Goal: Use online tool/utility: Utilize a website feature to perform a specific function

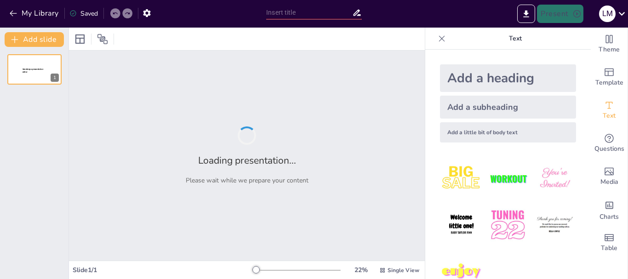
type input "La Cuarta Revolución del Conocimiento: Implicaciones para la Educación Universi…"
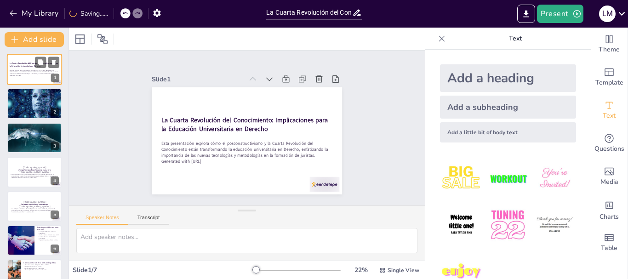
scroll to position [18, 0]
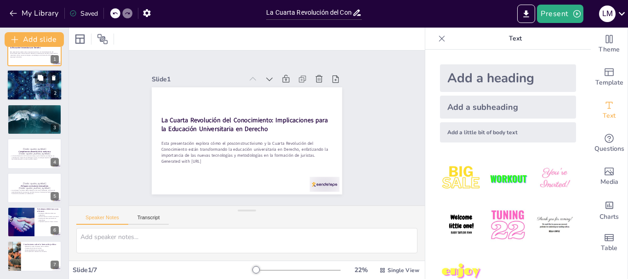
click at [40, 92] on div at bounding box center [34, 85] width 55 height 37
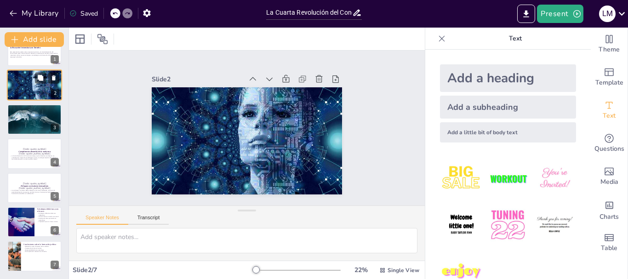
scroll to position [0, 0]
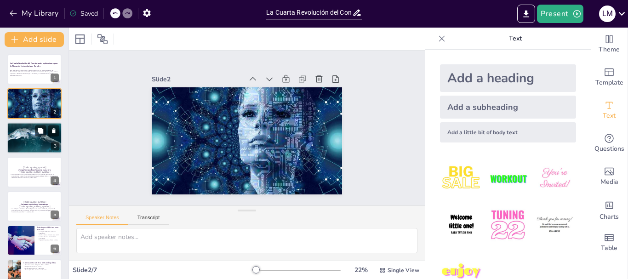
click at [26, 132] on div at bounding box center [34, 137] width 55 height 31
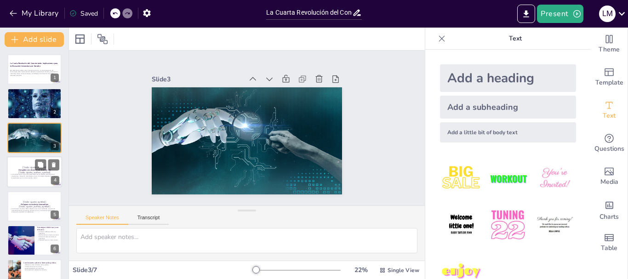
click at [29, 169] on strong "Competencias docentes en la nueva era" at bounding box center [34, 170] width 33 height 2
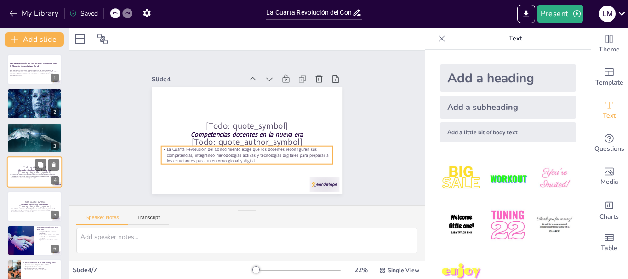
scroll to position [9, 0]
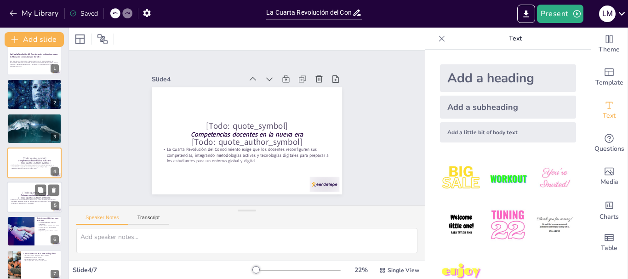
click at [28, 198] on p "[Todo: quote_author_symbol]" at bounding box center [35, 197] width 50 height 4
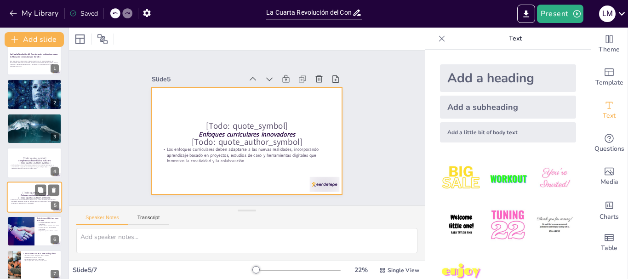
scroll to position [18, 0]
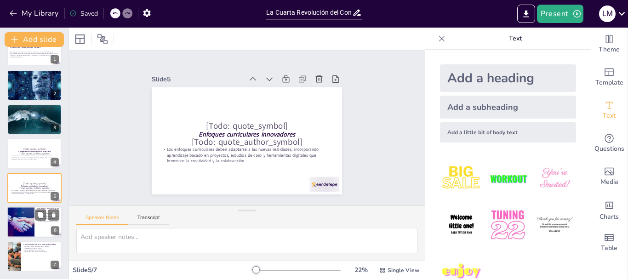
click at [24, 216] on div at bounding box center [20, 221] width 49 height 31
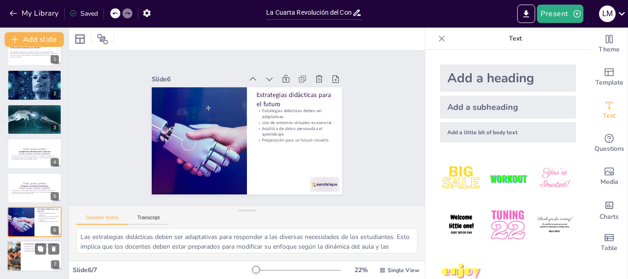
click at [28, 254] on div at bounding box center [34, 256] width 55 height 31
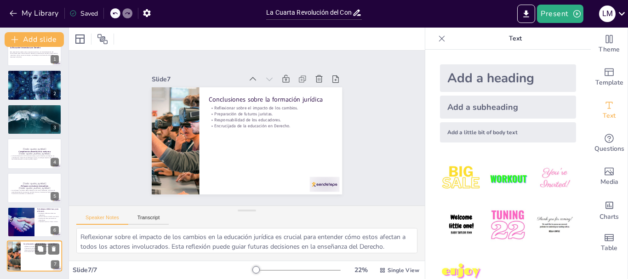
scroll to position [0, 0]
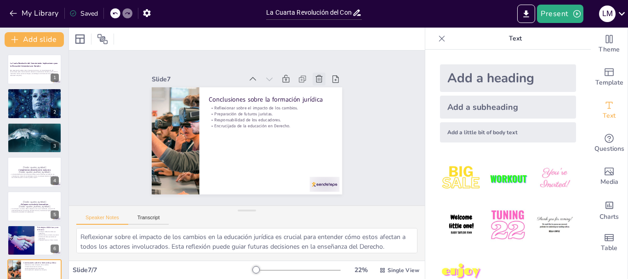
click at [314, 75] on icon at bounding box center [318, 78] width 9 height 9
type textarea "Las estrategias didácticas deben ser adaptativas para responder a las diversas …"
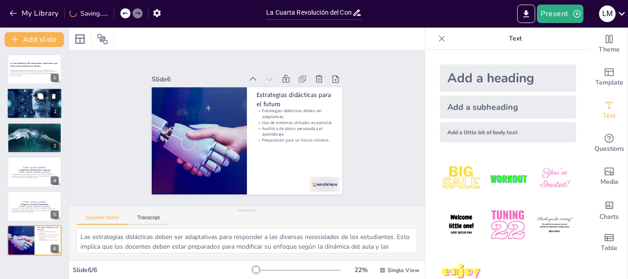
click at [47, 114] on div at bounding box center [34, 103] width 55 height 37
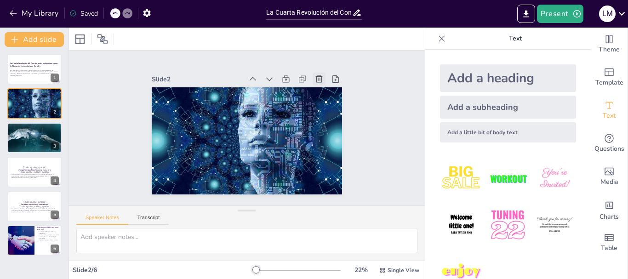
click at [319, 82] on icon at bounding box center [324, 87] width 10 height 10
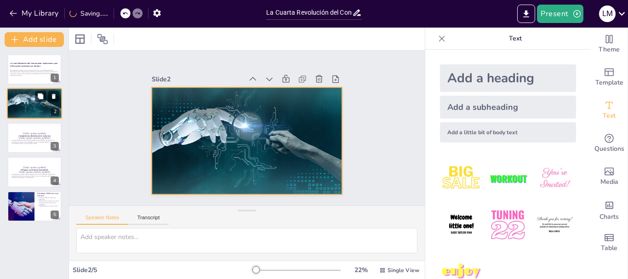
click at [39, 104] on div at bounding box center [34, 103] width 55 height 31
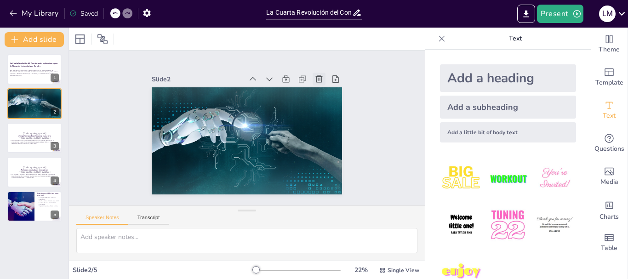
click at [314, 77] on icon at bounding box center [318, 78] width 9 height 9
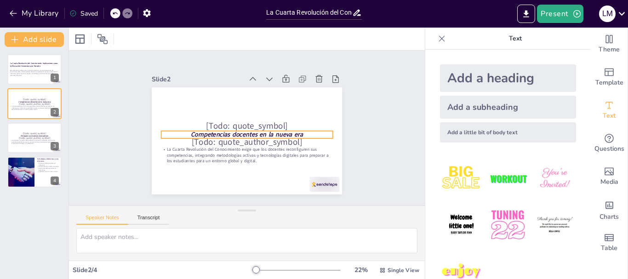
click at [250, 131] on strong "Competencias docentes en la nueva era" at bounding box center [247, 134] width 112 height 9
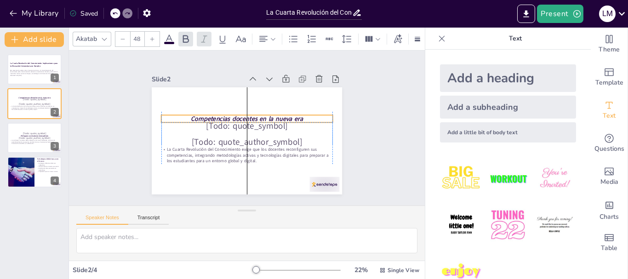
drag, startPoint x: 250, startPoint y: 131, endPoint x: 250, endPoint y: 111, distance: 19.3
click at [250, 111] on strong "Competencias docentes en la nueva era" at bounding box center [248, 118] width 112 height 20
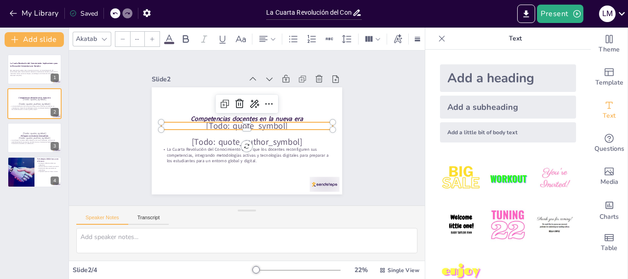
type input "64"
click at [247, 125] on p "[Todo: quote_symbol]" at bounding box center [246, 125] width 171 height 13
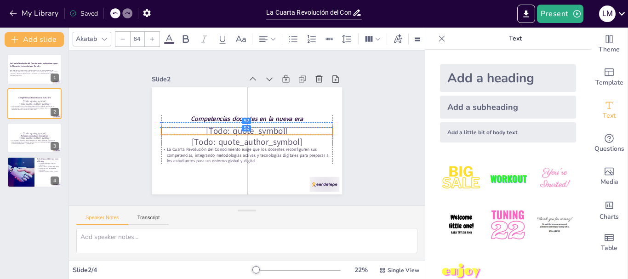
click at [245, 129] on p "[Todo: quote_symbol]" at bounding box center [246, 130] width 171 height 13
click at [322, 90] on icon at bounding box center [327, 95] width 11 height 11
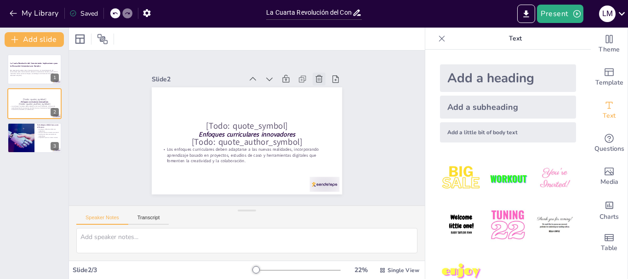
click at [319, 82] on icon at bounding box center [324, 87] width 10 height 10
type textarea "Las estrategias didácticas deben ser adaptativas para responder a las diversas …"
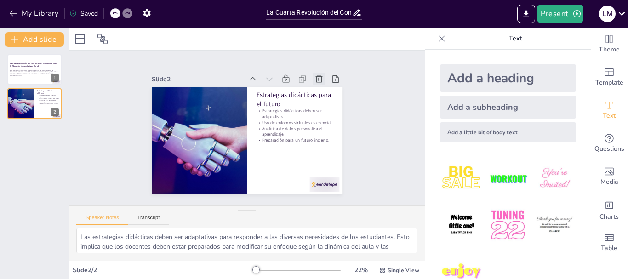
click at [314, 74] on icon at bounding box center [318, 78] width 9 height 9
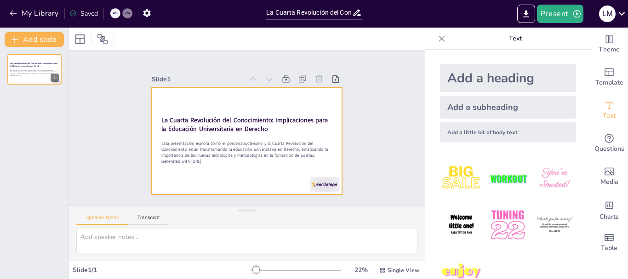
click at [273, 175] on div at bounding box center [247, 140] width 190 height 107
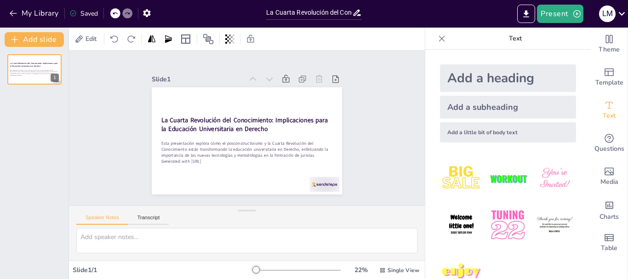
scroll to position [24, 0]
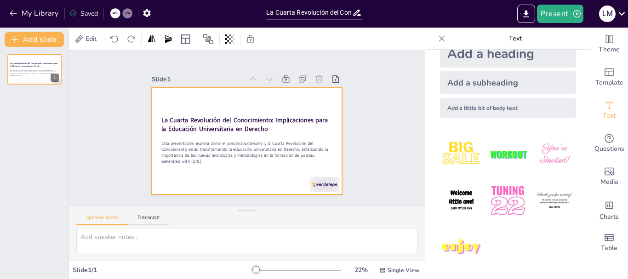
click at [272, 184] on div at bounding box center [245, 141] width 200 height 126
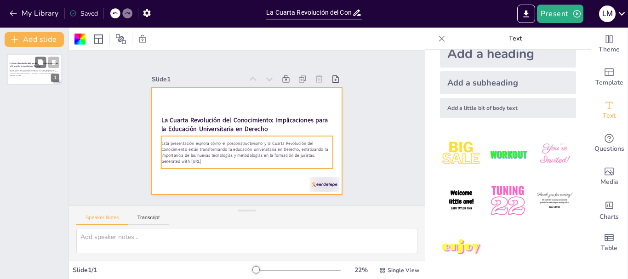
click at [38, 68] on div "Esta presentación explora cómo el posconstructivismo y la Cuarta Revolución del…" at bounding box center [35, 73] width 50 height 10
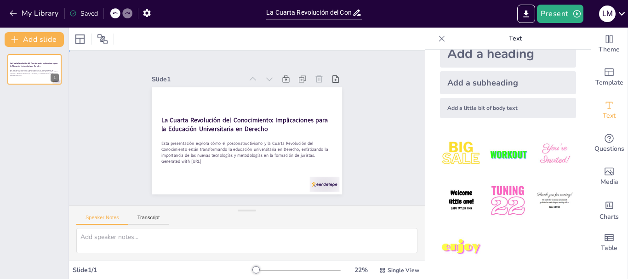
click at [97, 58] on div "Slide 1 La Cuarta Revolución del Conocimiento: Implicaciones para la Educación …" at bounding box center [247, 128] width 356 height 155
